Goal: Information Seeking & Learning: Find specific fact

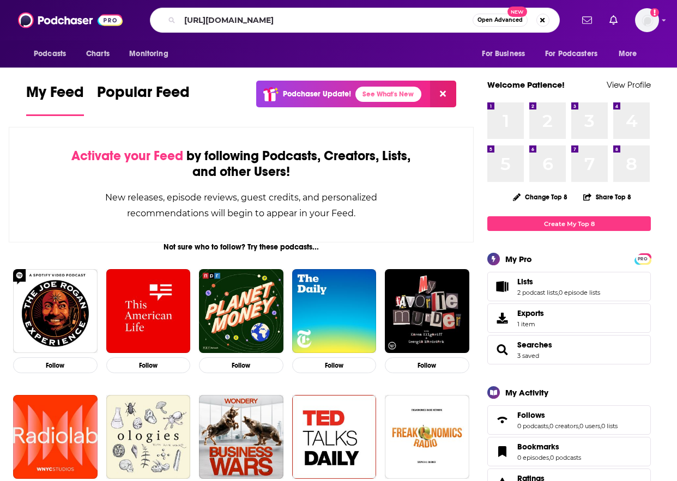
type input "[URL][DOMAIN_NAME]"
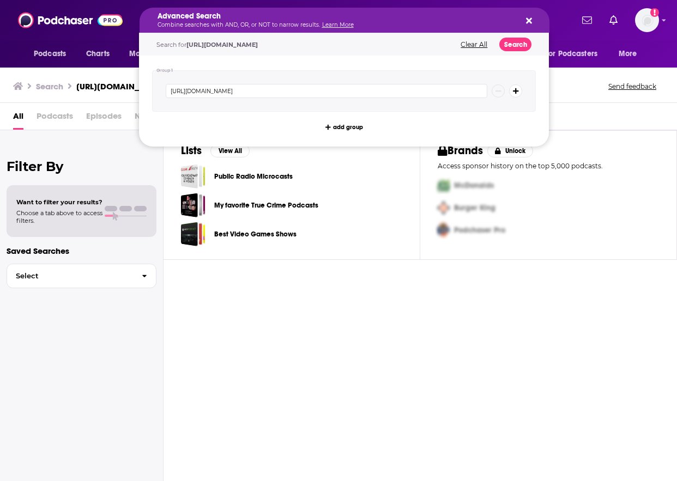
click at [305, 20] on h5 "Advanced Search" at bounding box center [336, 17] width 356 height 8
click at [527, 24] on icon "Search podcasts, credits, & more..." at bounding box center [529, 20] width 6 height 9
click at [356, 21] on div "Advanced Search Combine searches with AND, OR, or NOT to narrow results. Learn …" at bounding box center [336, 20] width 356 height 15
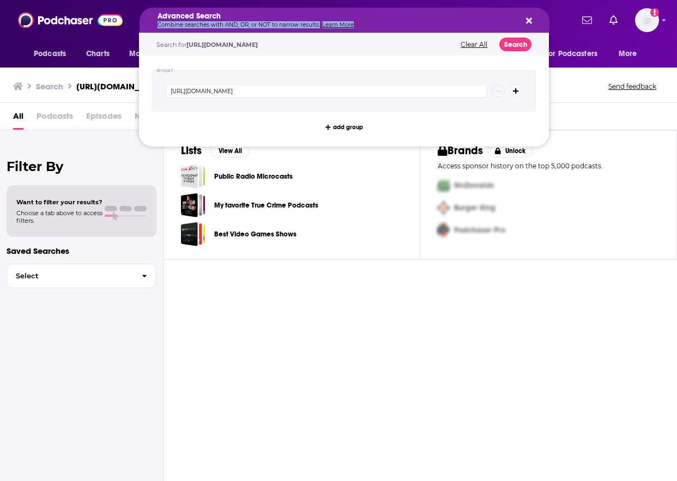
click at [530, 16] on icon "Search podcasts, credits, & more..." at bounding box center [529, 20] width 6 height 9
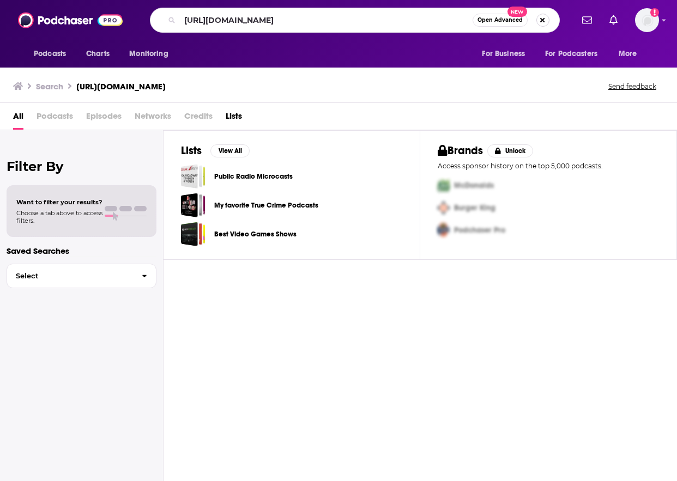
click at [541, 19] on button "Search podcasts, credits, & more..." at bounding box center [542, 20] width 13 height 13
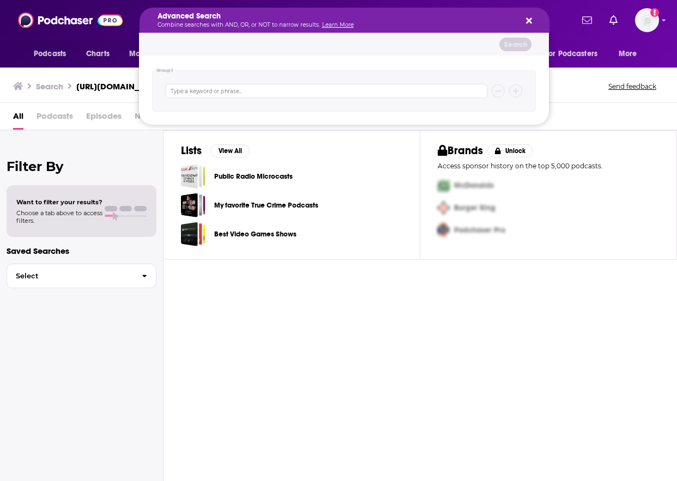
click at [524, 17] on button "Search podcasts, credits, & more..." at bounding box center [527, 20] width 9 height 9
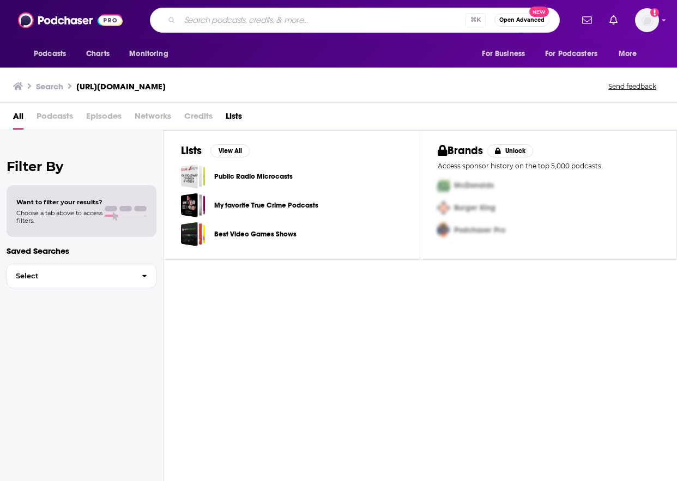
click at [332, 27] on input "Search podcasts, credits, & more..." at bounding box center [323, 19] width 286 height 17
type input "CRO Spotlight"
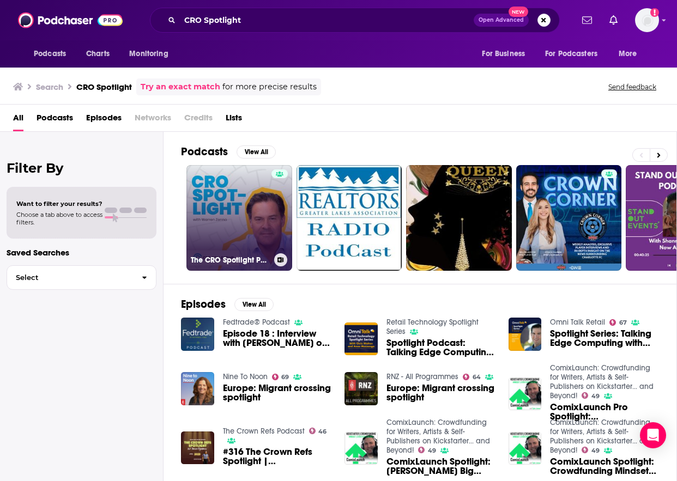
click at [256, 219] on link "The CRO Spotlight Podcast" at bounding box center [239, 218] width 106 height 106
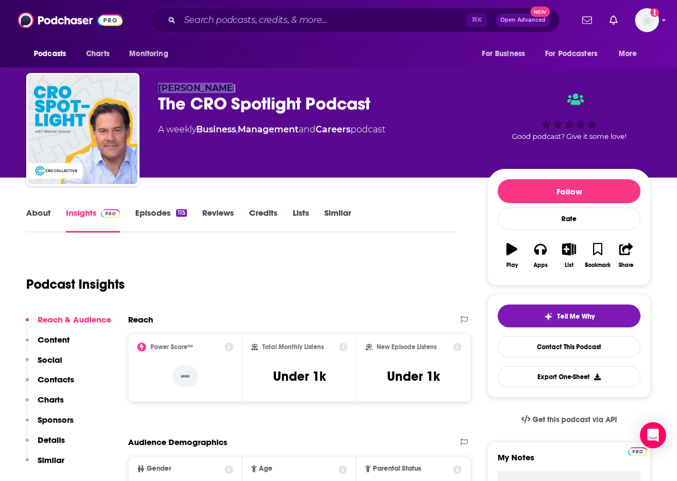
drag, startPoint x: 208, startPoint y: 86, endPoint x: 160, endPoint y: 87, distance: 48.5
click at [160, 87] on p "[PERSON_NAME]" at bounding box center [314, 88] width 312 height 10
copy span "[PERSON_NAME]"
